Goal: Transaction & Acquisition: Purchase product/service

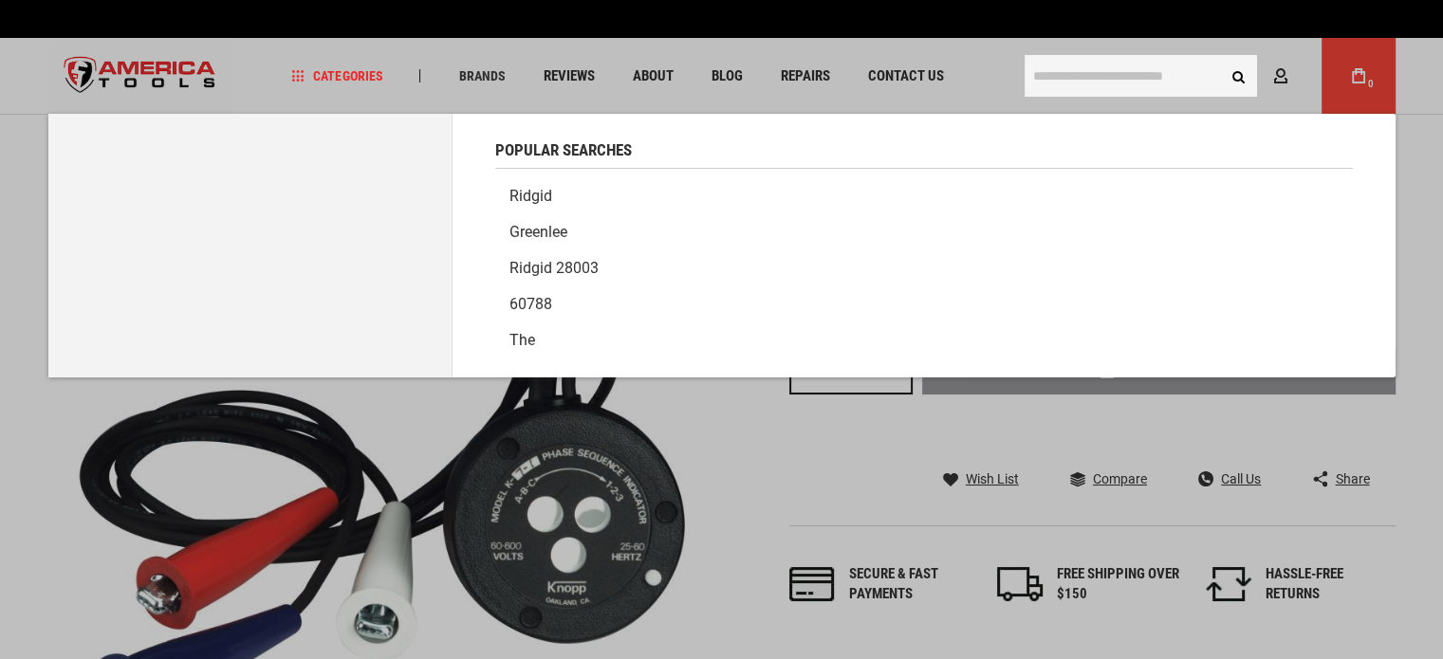
click at [1154, 70] on input "text" at bounding box center [1141, 76] width 232 height 42
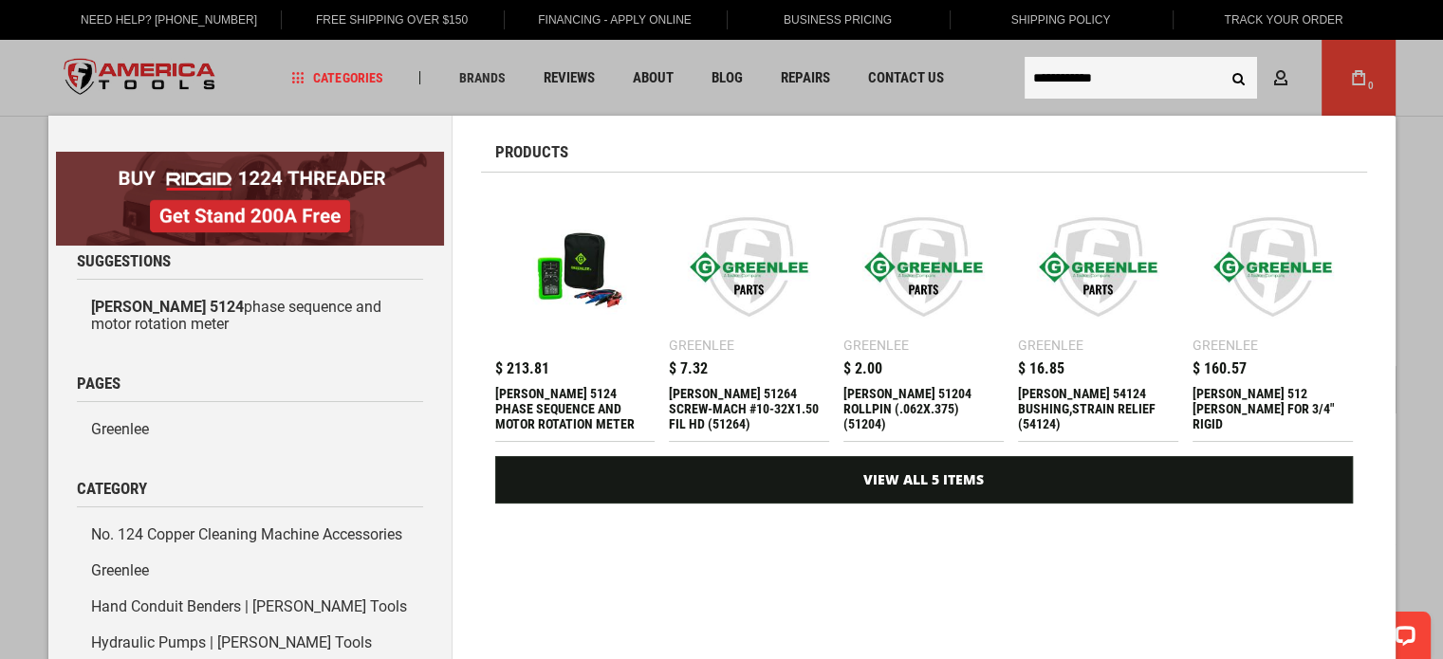
type input "**********"
click at [519, 393] on div "[PERSON_NAME] 5124 PHASE SEQUENCE AND MOTOR ROTATION METER" at bounding box center [575, 409] width 160 height 46
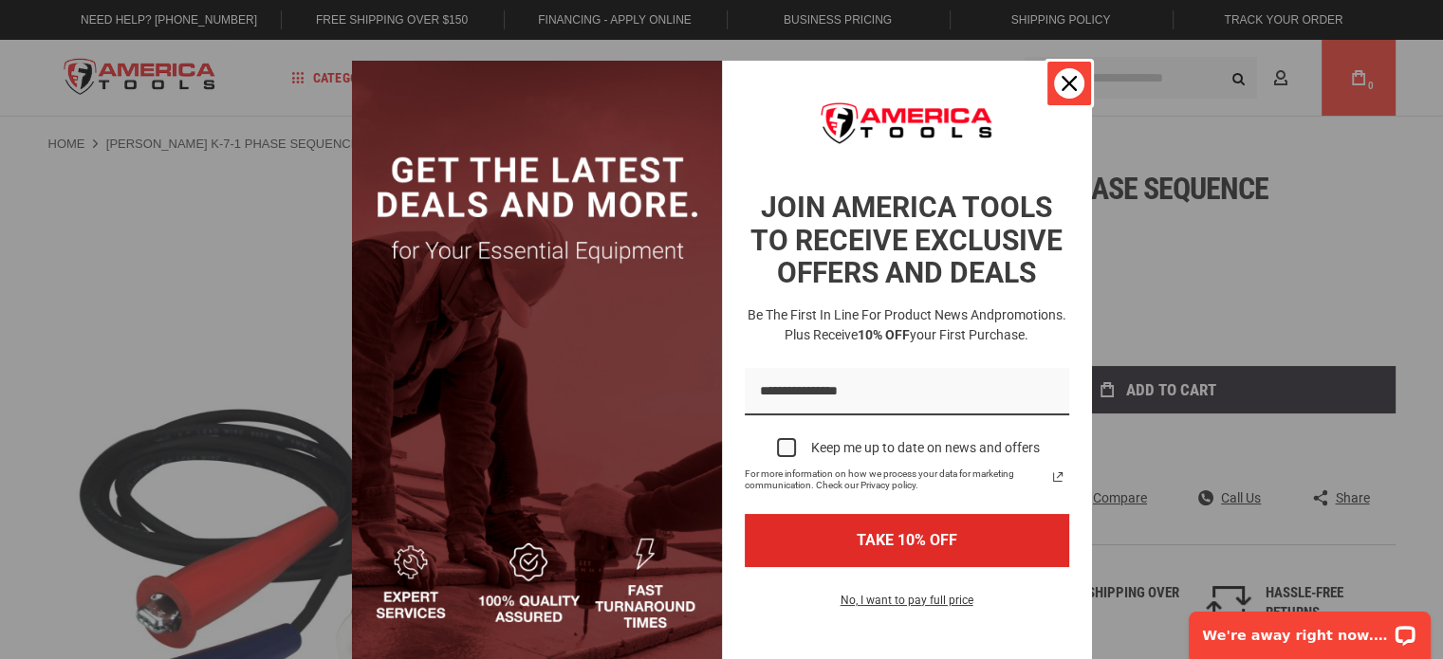
click at [1063, 75] on div "Close" at bounding box center [1069, 83] width 30 height 30
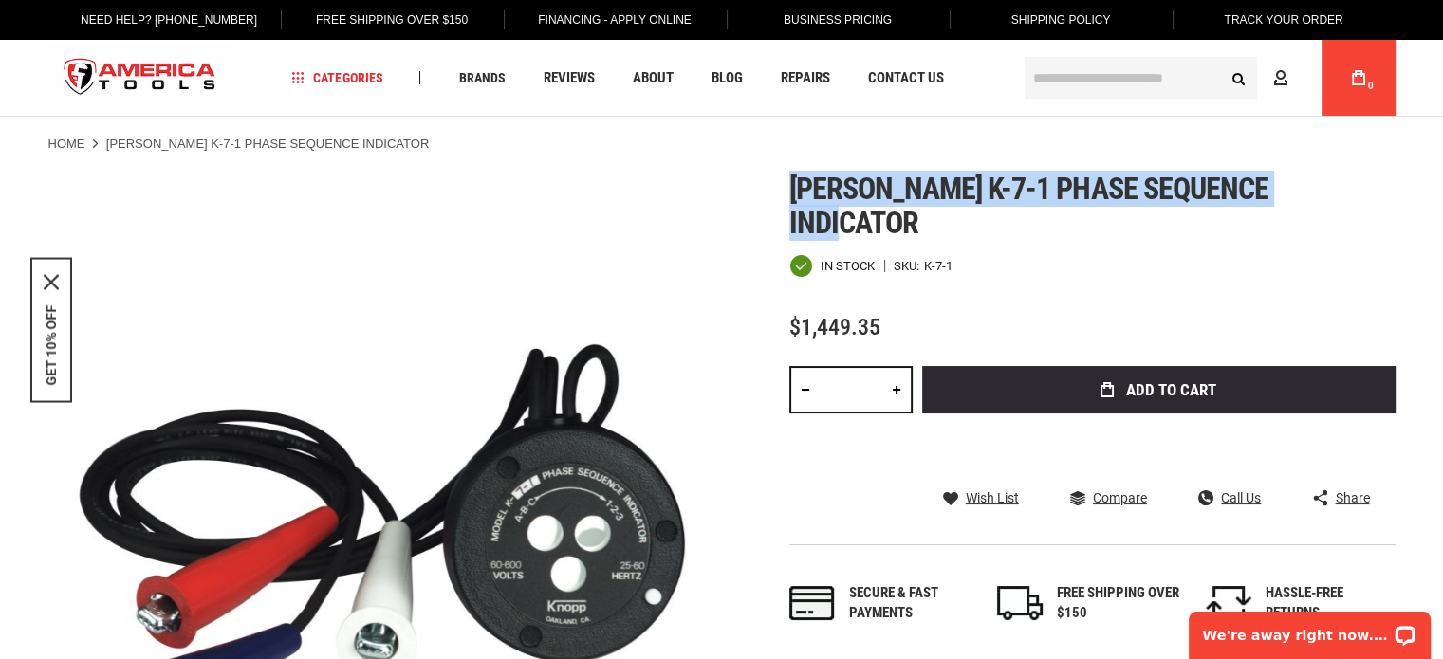
drag, startPoint x: 795, startPoint y: 189, endPoint x: 1332, endPoint y: 185, distance: 536.9
click at [1332, 185] on h1 "[PERSON_NAME] k-7-1 phase sequence indicator" at bounding box center [1092, 206] width 606 height 68
copy span "[PERSON_NAME] k-7-1 phase sequence indicator"
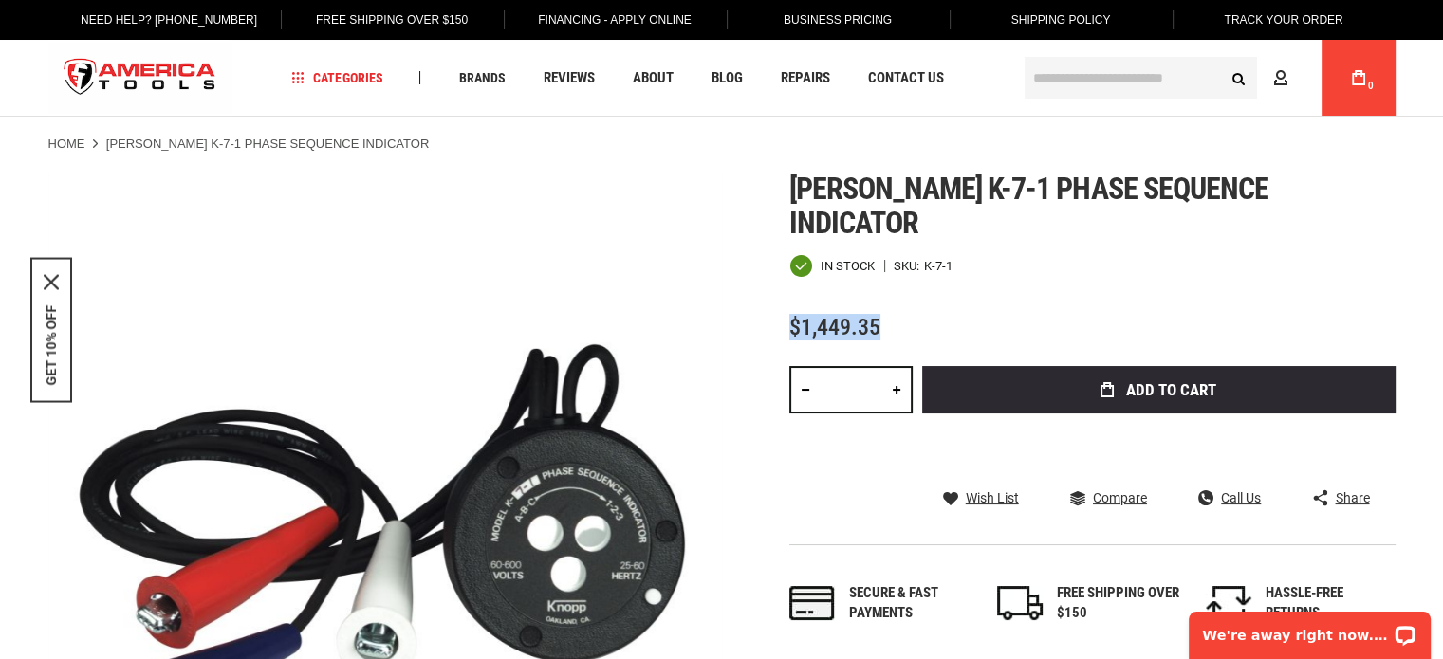
drag, startPoint x: 877, startPoint y: 300, endPoint x: 792, endPoint y: 301, distance: 85.4
click at [792, 314] on span "$1,449.35" at bounding box center [834, 327] width 91 height 27
copy span "$1,449.35"
click at [897, 366] on link at bounding box center [896, 389] width 32 height 47
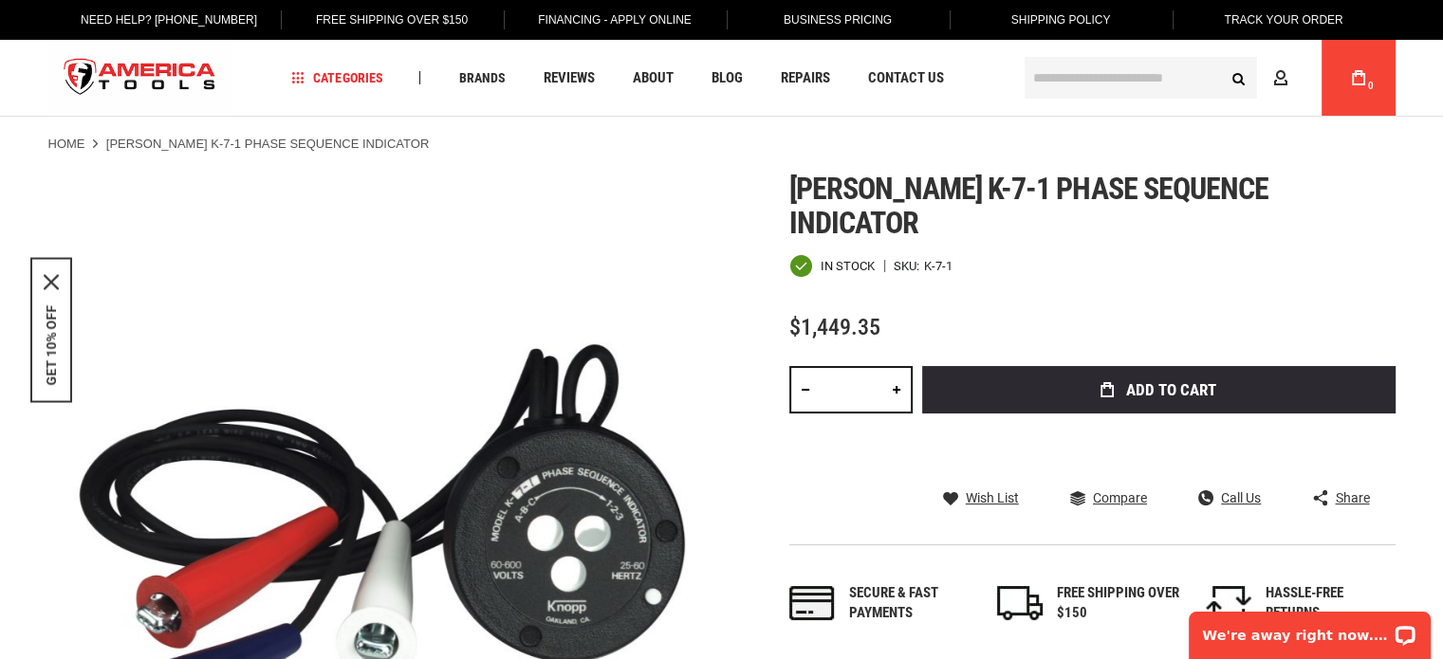
click at [897, 366] on link at bounding box center [896, 389] width 32 height 47
type input "*"
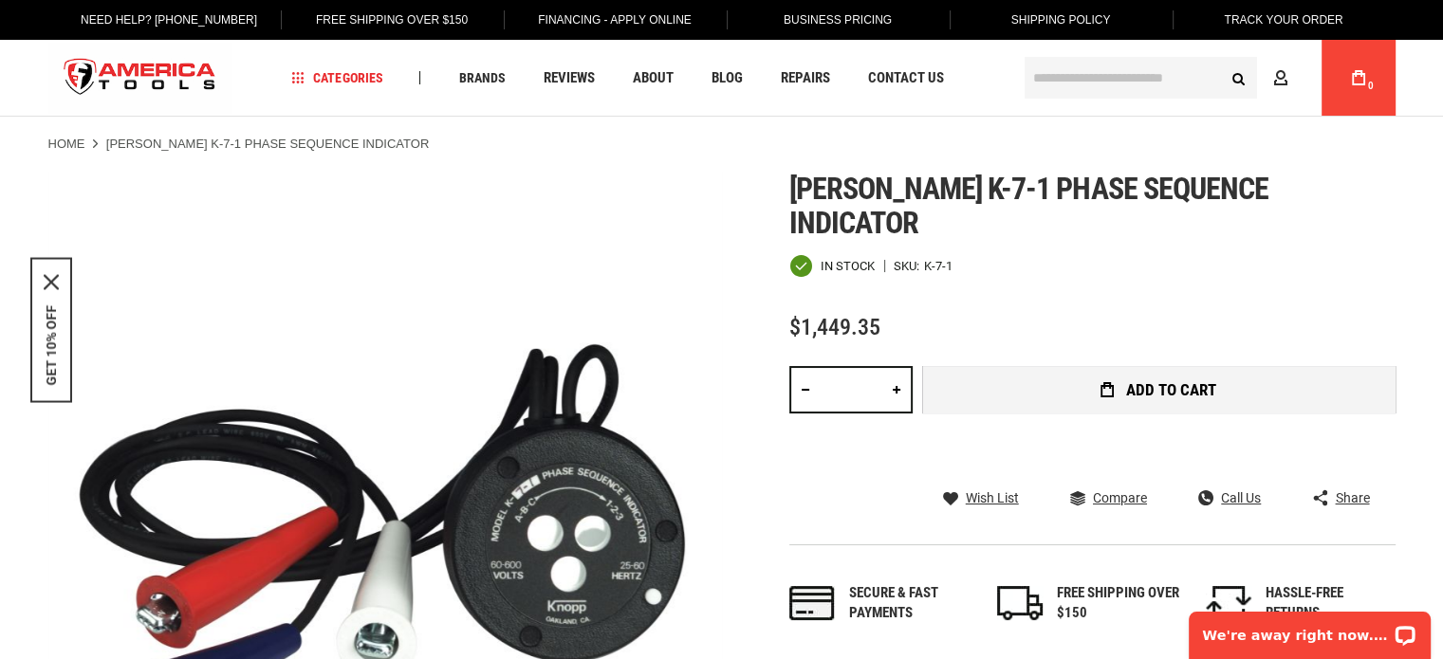
click at [1078, 366] on button "Add to Cart" at bounding box center [1158, 389] width 473 height 47
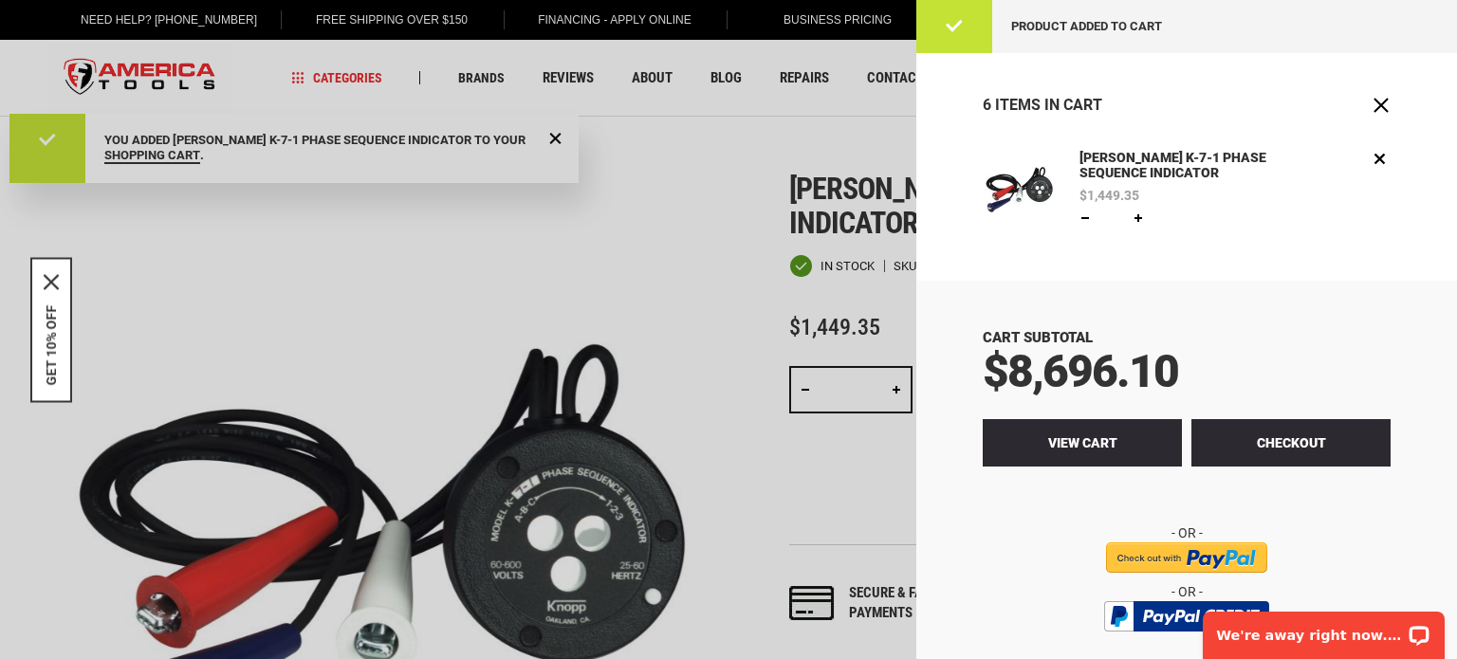
click at [1056, 452] on link "View Cart" at bounding box center [1082, 442] width 199 height 47
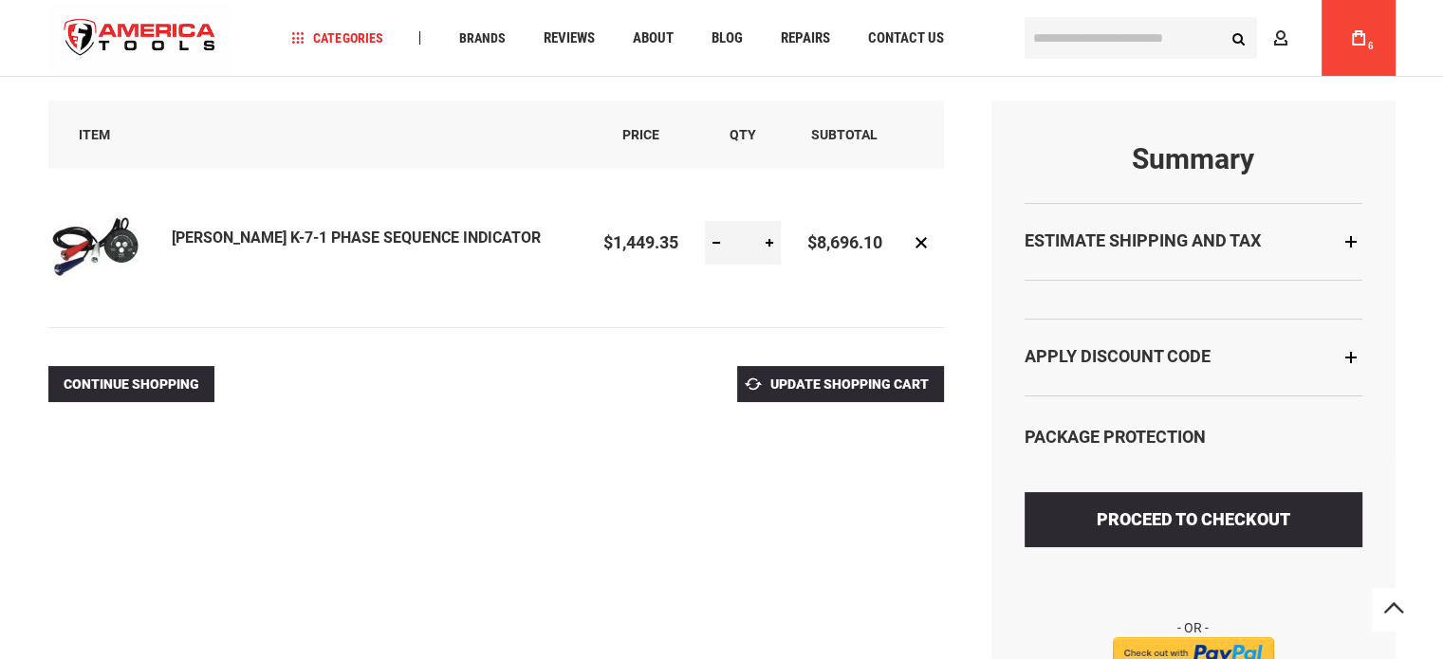
scroll to position [210, 0]
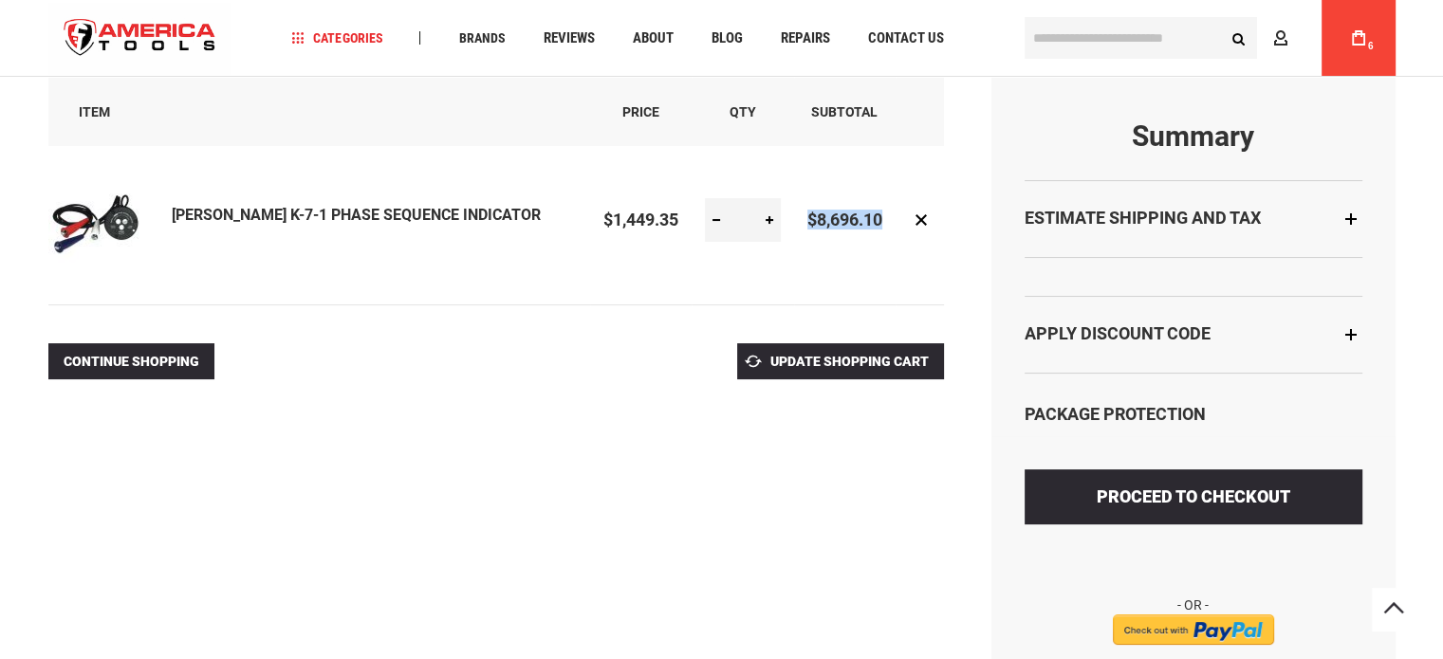
drag, startPoint x: 887, startPoint y: 223, endPoint x: 806, endPoint y: 214, distance: 81.1
click at [806, 214] on td "$8,696.10" at bounding box center [845, 220] width 102 height 149
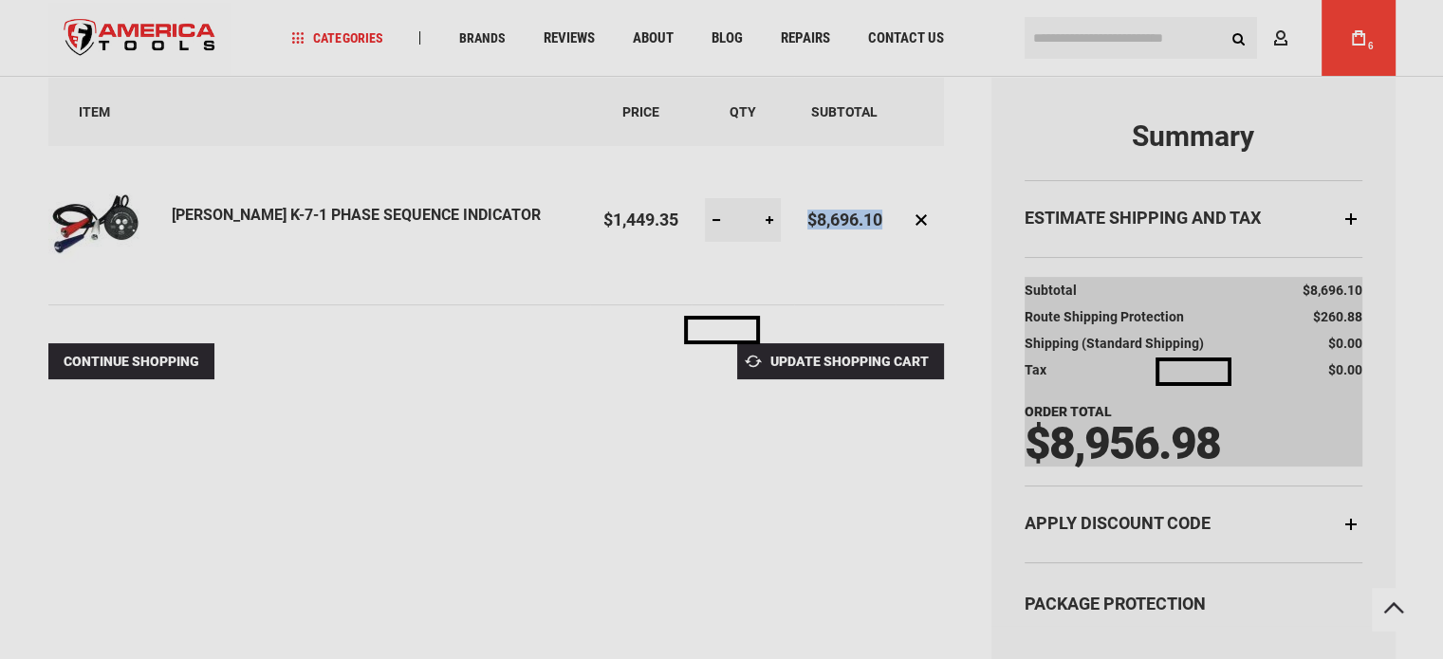
copy span "$8,696.10"
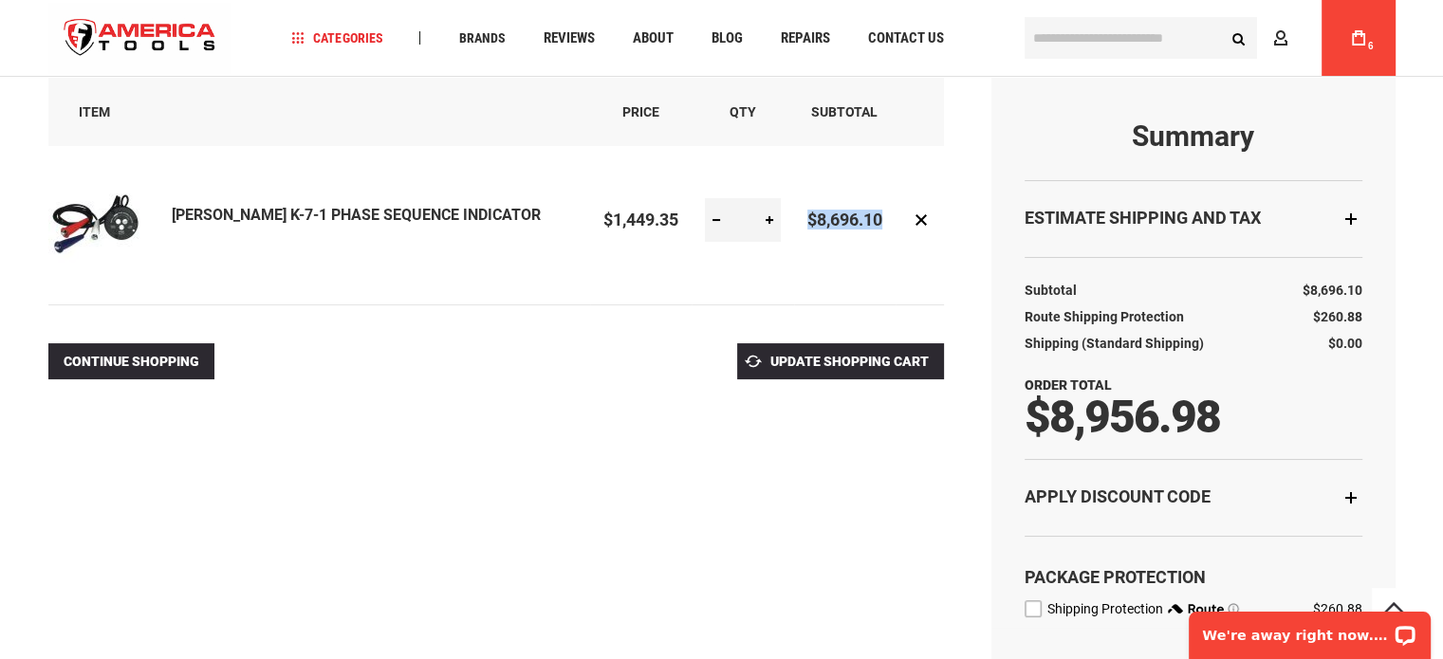
scroll to position [0, 0]
drag, startPoint x: 1361, startPoint y: 313, endPoint x: 1312, endPoint y: 314, distance: 49.3
click at [1313, 314] on span "$260.88" at bounding box center [1337, 316] width 49 height 15
copy span "$260.88"
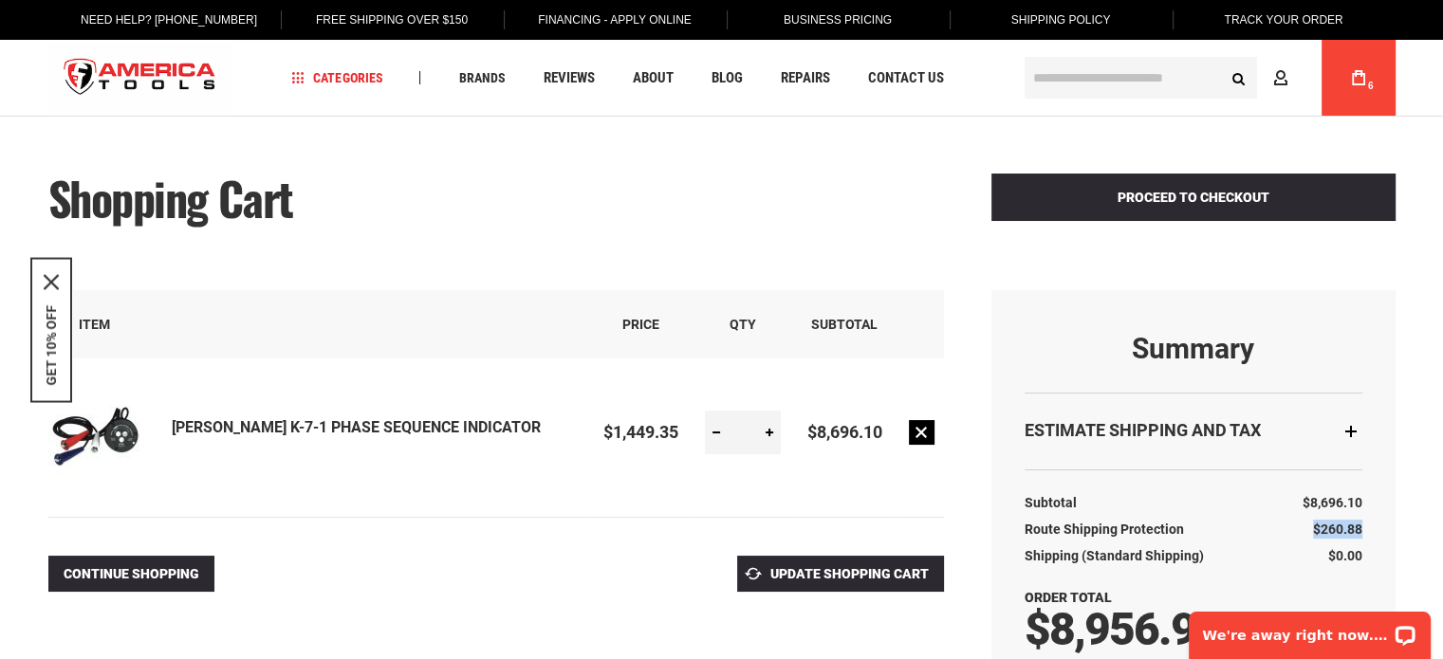
click at [922, 433] on link "Remove item" at bounding box center [922, 432] width 26 height 25
